Goal: Task Accomplishment & Management: Manage account settings

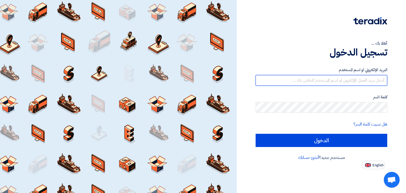
click at [326, 80] on input "text" at bounding box center [321, 80] width 132 height 11
click at [355, 77] on input "text" at bounding box center [321, 80] width 132 height 11
click at [342, 81] on input "text" at bounding box center [321, 80] width 132 height 11
click at [355, 80] on input "text" at bounding box center [321, 80] width 132 height 11
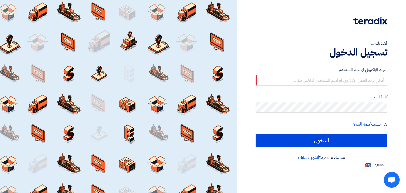
click at [344, 73] on label "البريد الإلكتروني او اسم المستخدم" at bounding box center [321, 70] width 132 height 6
click at [340, 81] on input "text" at bounding box center [321, 80] width 132 height 11
type input "[EMAIL_ADDRESS][DOMAIN_NAME]"
click at [255, 134] on input "الدخول" at bounding box center [321, 140] width 132 height 13
type input "Sign in"
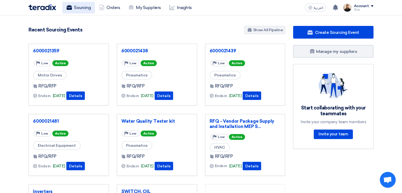
click at [83, 11] on link "Sourcing" at bounding box center [78, 8] width 32 height 12
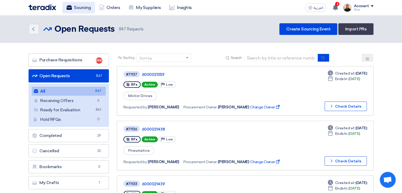
click at [73, 10] on link "Sourcing" at bounding box center [78, 8] width 32 height 12
click at [337, 9] on icon at bounding box center [335, 7] width 6 height 6
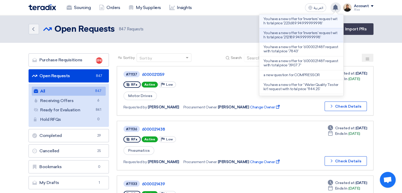
click at [310, 22] on p "You have a new offer for 'Inverters' request with total price '223689.949999999…" at bounding box center [301, 21] width 76 height 8
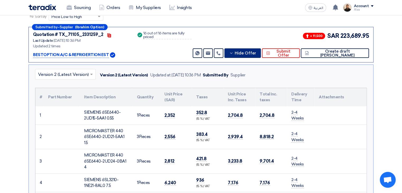
click at [256, 53] on span "Hide Offer" at bounding box center [245, 53] width 21 height 4
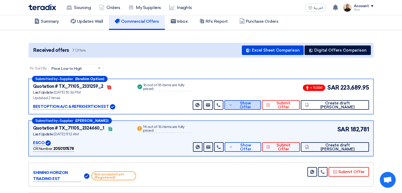
scroll to position [30, 0]
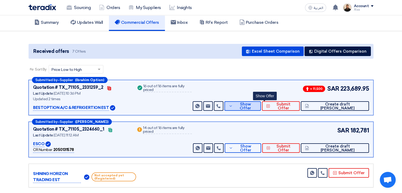
click at [257, 105] on span "Show Offer" at bounding box center [245, 106] width 23 height 8
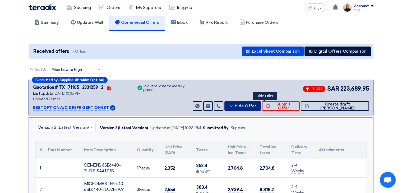
click at [256, 105] on span "Hide Offer" at bounding box center [245, 106] width 21 height 4
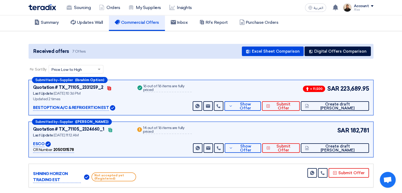
click at [390, 88] on section "Received offers 7 Offers Excel Sheet Comparison Digital Offers Comparison Sort …" at bounding box center [201, 176] width 402 height 290
click at [233, 105] on icon at bounding box center [231, 106] width 4 height 4
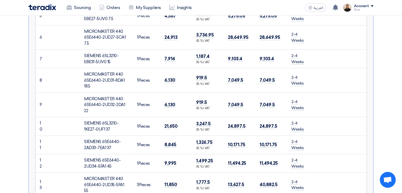
scroll to position [268, 0]
click at [370, 103] on div "× Version 2 (Latest Version) Version 2 (Latest Version) Updated at [DATE] 10:36…" at bounding box center [201, 130] width 345 height 501
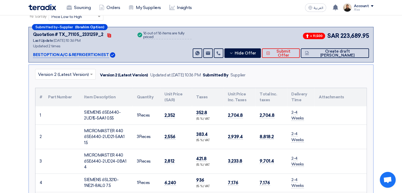
scroll to position [56, 0]
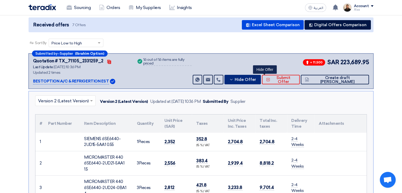
click at [256, 78] on span "Hide Offer" at bounding box center [245, 80] width 21 height 4
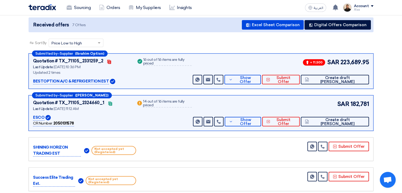
click at [351, 63] on span "223,689.95" at bounding box center [354, 62] width 29 height 9
click at [280, 55] on div "Submitted by – Supplier (Ibrahim Option) Quotation # TX_71105_2331259_2 Contact…" at bounding box center [201, 70] width 345 height 35
click at [276, 42] on div "Sort By Sort by × Price Low to High ×" at bounding box center [201, 46] width 345 height 15
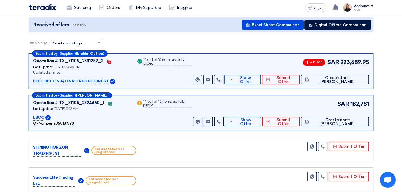
click at [352, 62] on span "223,689.95" at bounding box center [354, 62] width 29 height 9
click at [362, 102] on span "182,781" at bounding box center [359, 104] width 19 height 9
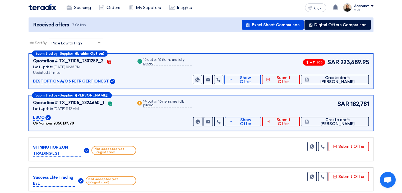
click at [362, 102] on span "182,781" at bounding box center [359, 104] width 19 height 9
click at [354, 59] on span "223,689.95" at bounding box center [354, 62] width 29 height 9
click at [269, 44] on div "Sort By Sort by × Price Low to High ×" at bounding box center [201, 46] width 345 height 15
click at [261, 76] on button "Show Offer" at bounding box center [242, 80] width 36 height 10
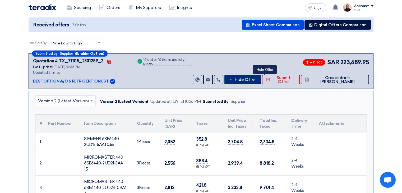
click at [256, 78] on button "Hide Offer" at bounding box center [242, 80] width 36 height 10
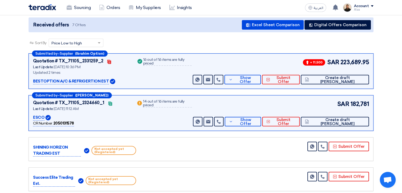
click at [345, 62] on span "223,689.95" at bounding box center [354, 62] width 29 height 9
click at [288, 60] on div "+ 11,500 SAR 223,689.95 Send Message" at bounding box center [280, 71] width 177 height 26
click at [357, 103] on span "182,781" at bounding box center [359, 104] width 19 height 9
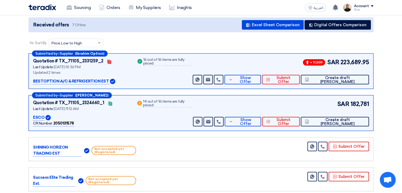
click at [357, 103] on span "182,781" at bounding box center [359, 104] width 19 height 9
click at [379, 95] on section "Received offers 7 Offers Excel Sheet Comparison Digital Offers Comparison Sort …" at bounding box center [201, 150] width 402 height 290
click at [257, 78] on span "Show Offer" at bounding box center [245, 80] width 23 height 8
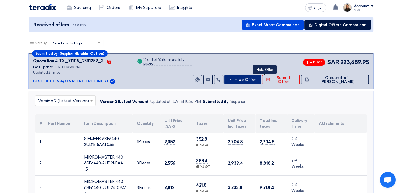
click at [256, 78] on span "Hide Offer" at bounding box center [245, 80] width 21 height 4
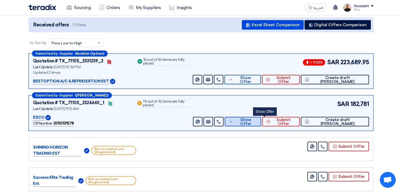
click at [257, 121] on span "Show Offer" at bounding box center [245, 122] width 22 height 8
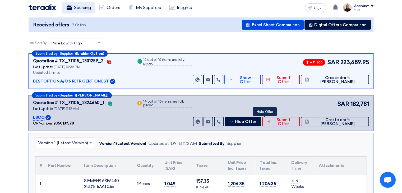
click at [89, 10] on link "Sourcing" at bounding box center [78, 8] width 32 height 12
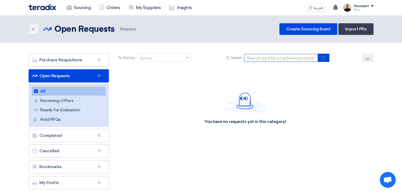
click at [262, 57] on input at bounding box center [281, 58] width 74 height 8
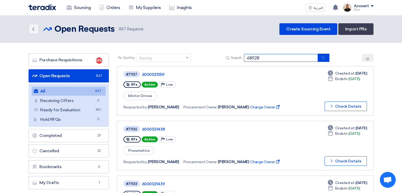
type input "68928"
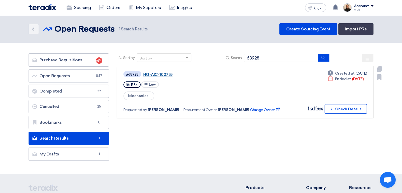
click at [159, 74] on link "NG-AIC-100785" at bounding box center [209, 74] width 132 height 5
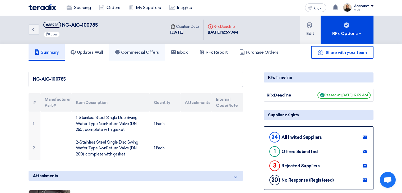
click at [140, 57] on link "Commercial Offers" at bounding box center [137, 52] width 56 height 17
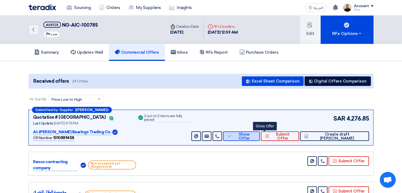
click at [260, 138] on button "Show Offer" at bounding box center [241, 136] width 37 height 10
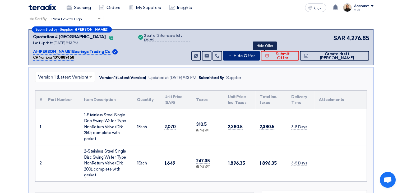
scroll to position [79, 0]
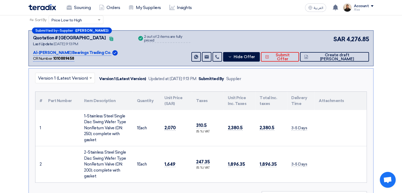
click at [311, 23] on div "Sort By Sort by × Price Low to High ×" at bounding box center [201, 23] width 345 height 15
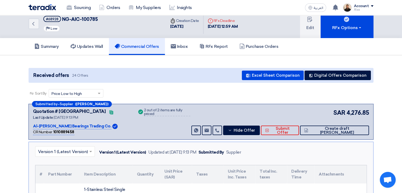
scroll to position [0, 0]
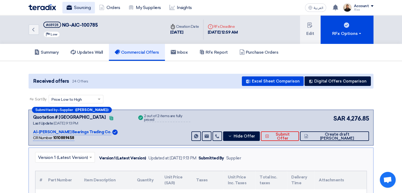
click at [81, 10] on link "Sourcing" at bounding box center [78, 8] width 32 height 12
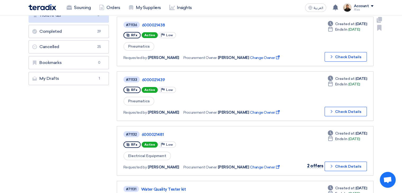
scroll to position [106, 0]
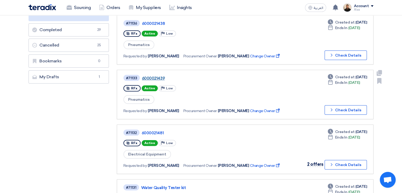
click at [150, 76] on link "6000021439" at bounding box center [208, 78] width 132 height 5
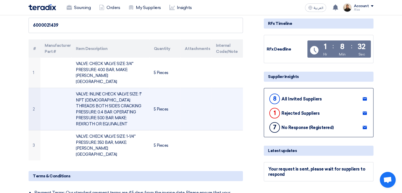
scroll to position [53, 0]
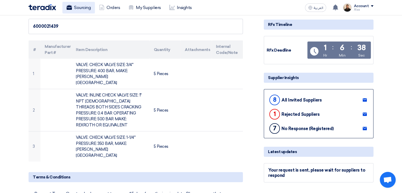
click at [78, 10] on link "Sourcing" at bounding box center [78, 8] width 32 height 12
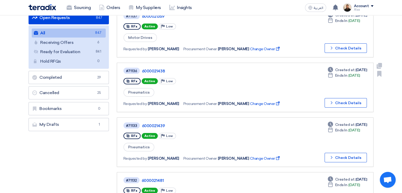
scroll to position [53, 0]
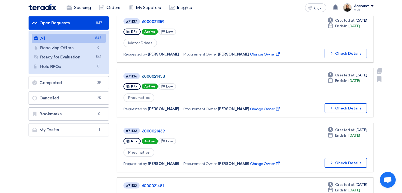
click at [158, 74] on link "6000021438" at bounding box center [208, 76] width 132 height 5
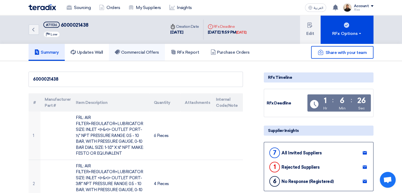
click at [148, 49] on link "Commercial Offers" at bounding box center [137, 52] width 56 height 17
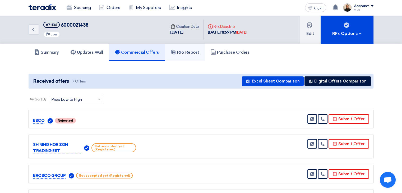
click at [191, 50] on h5 "RFx Report" at bounding box center [185, 52] width 28 height 5
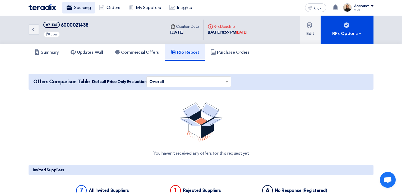
click at [93, 8] on link "Sourcing" at bounding box center [78, 8] width 32 height 12
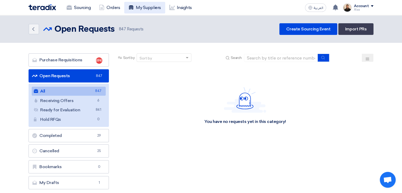
click at [148, 8] on link "My Suppliers" at bounding box center [144, 8] width 41 height 12
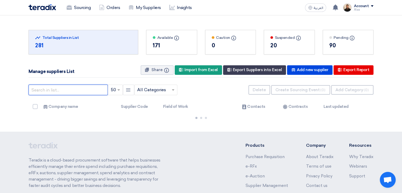
click at [85, 90] on input "text" at bounding box center [68, 90] width 79 height 11
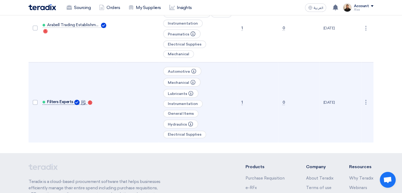
type input "fil"
click at [68, 100] on span "Filters Experts" at bounding box center [60, 102] width 26 height 4
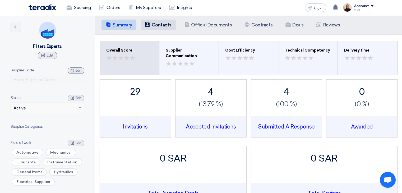
click at [151, 25] on li "Contacts Contacts" at bounding box center [158, 25] width 35 height 11
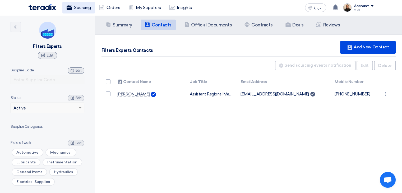
click at [84, 6] on link "Sourcing" at bounding box center [78, 8] width 32 height 12
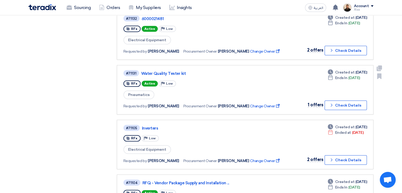
scroll to position [211, 0]
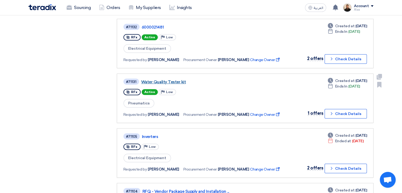
click at [175, 80] on link "Water Quality Tester kit" at bounding box center [207, 82] width 132 height 5
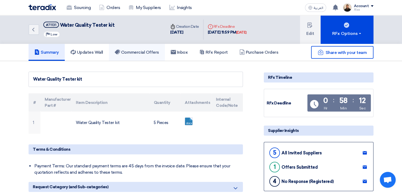
click at [150, 50] on h5 "Commercial Offers" at bounding box center [137, 52] width 44 height 5
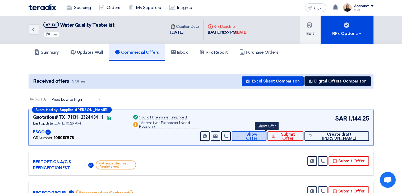
click at [260, 133] on span "Show Offer" at bounding box center [251, 136] width 21 height 8
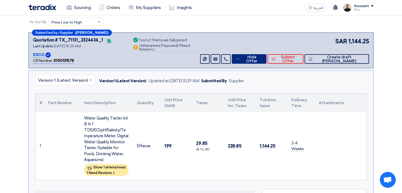
scroll to position [106, 0]
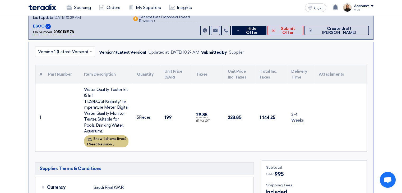
click at [112, 141] on div "Show 1 alternatives ( 1 Need Revision, )" at bounding box center [106, 141] width 44 height 12
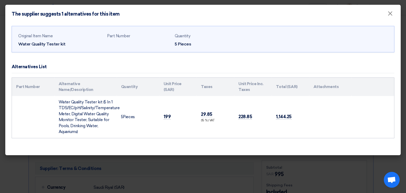
click at [223, 167] on modal-container "The supplier suggests 1 alternatives for this item × Original Item Name Water Q…" at bounding box center [203, 96] width 406 height 193
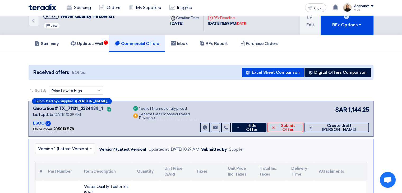
scroll to position [0, 0]
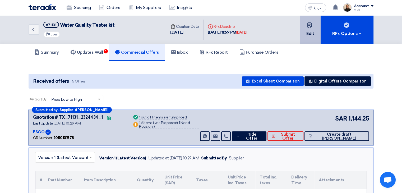
click at [310, 36] on button "Edit" at bounding box center [310, 29] width 21 height 29
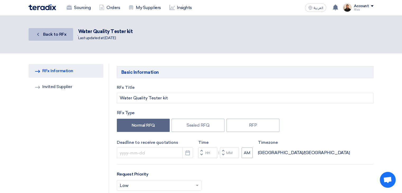
type input "[DATE]"
type input "11"
type input "59"
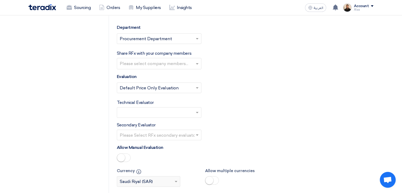
scroll to position [660, 0]
click at [175, 108] on input "text" at bounding box center [156, 112] width 73 height 9
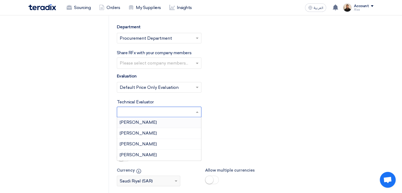
click at [157, 117] on div "[PERSON_NAME]" at bounding box center [159, 122] width 84 height 11
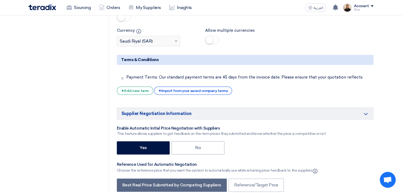
scroll to position [898, 0]
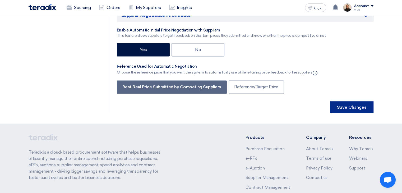
click at [350, 101] on button "Save Changes" at bounding box center [351, 107] width 43 height 12
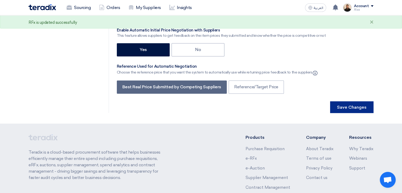
scroll to position [0, 0]
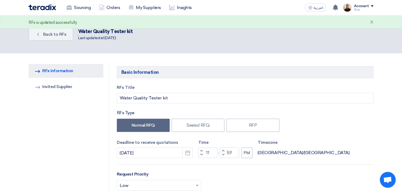
click at [42, 27] on div "RFx is updated successfully ×" at bounding box center [201, 21] width 402 height 13
click at [55, 34] on span "Back to RFx" at bounding box center [55, 34] width 24 height 5
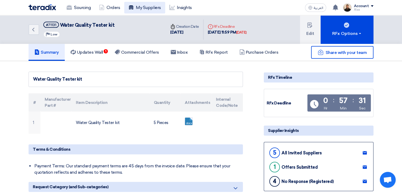
click at [151, 12] on link "My Suppliers" at bounding box center [144, 8] width 41 height 12
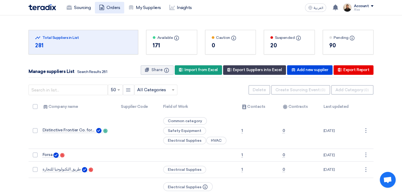
click at [117, 10] on link "Orders" at bounding box center [109, 8] width 29 height 12
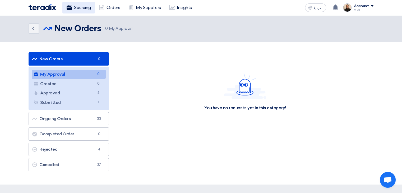
click at [80, 6] on link "Sourcing" at bounding box center [78, 8] width 32 height 12
